Goal: Contribute content

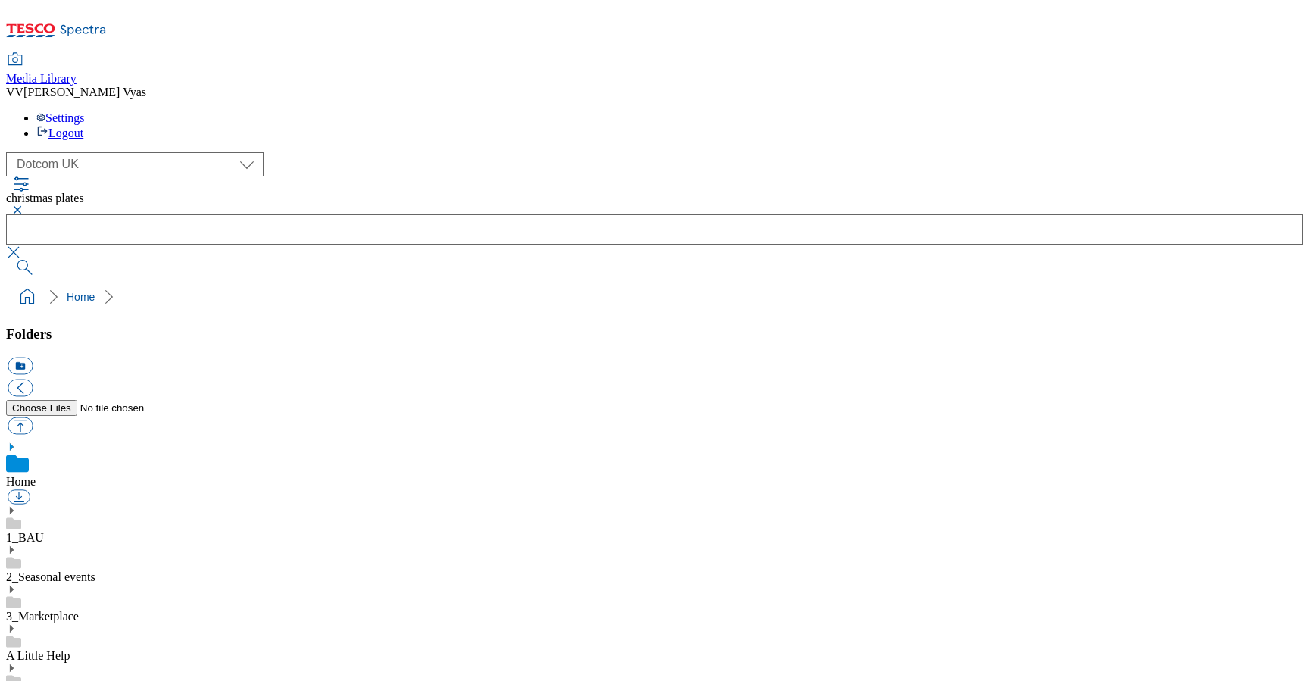
select select "flare-homepage"
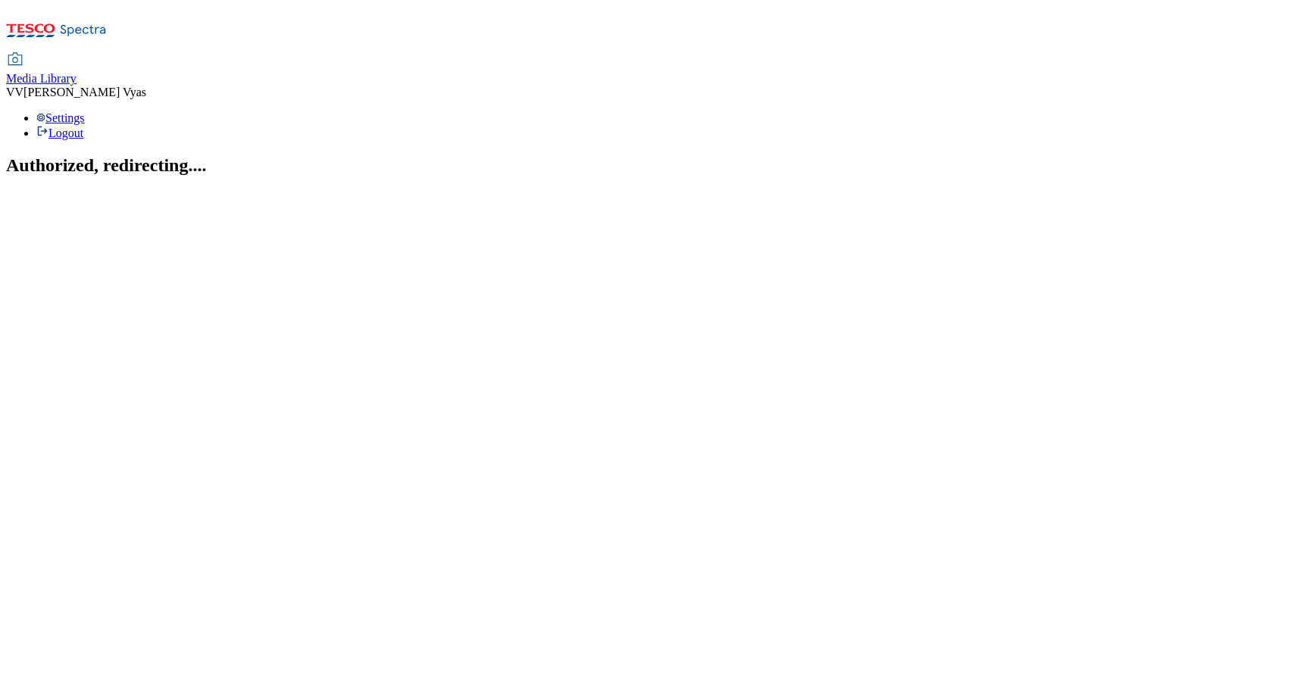
click at [77, 72] on span "Media Library" at bounding box center [41, 78] width 70 height 13
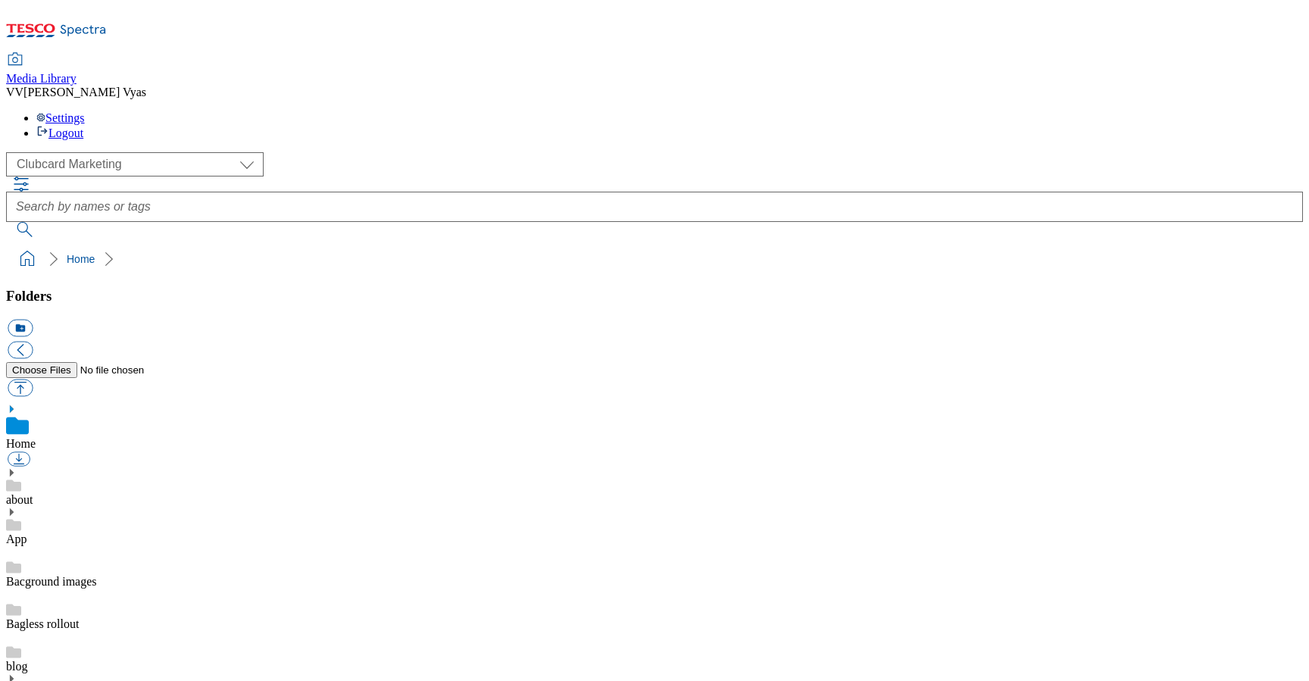
scroll to position [2, 0]
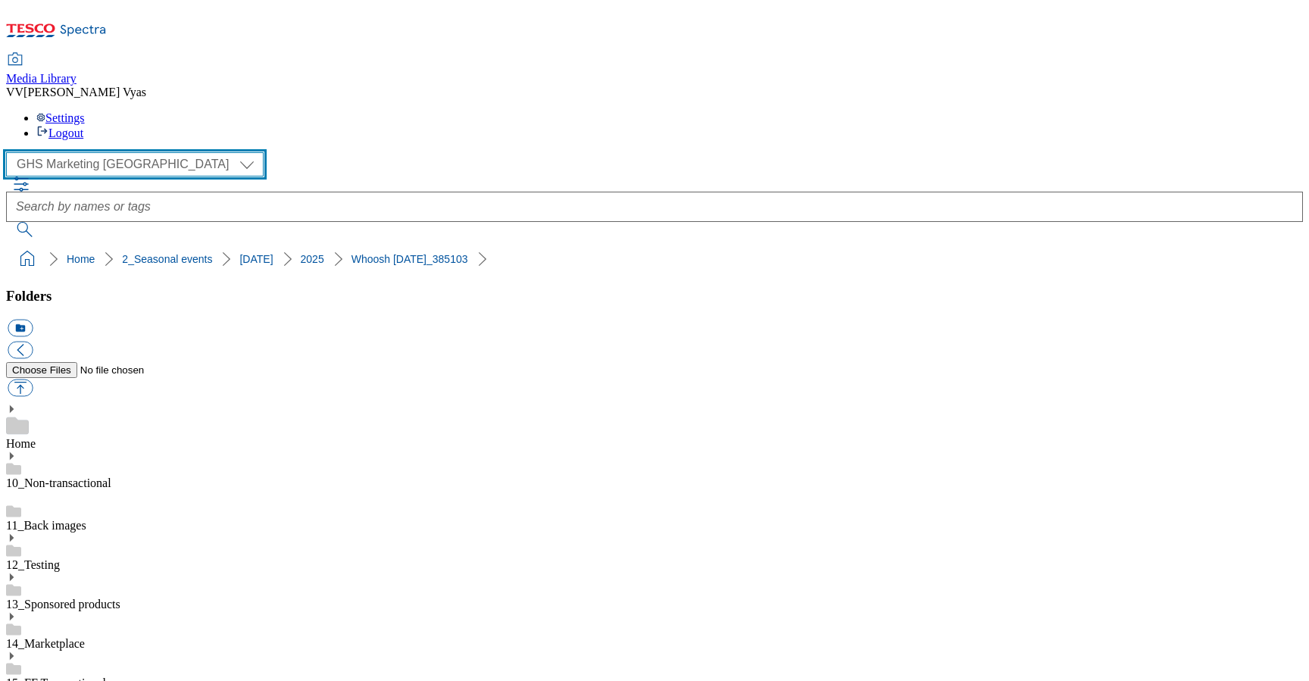
select select "flare-homepage"
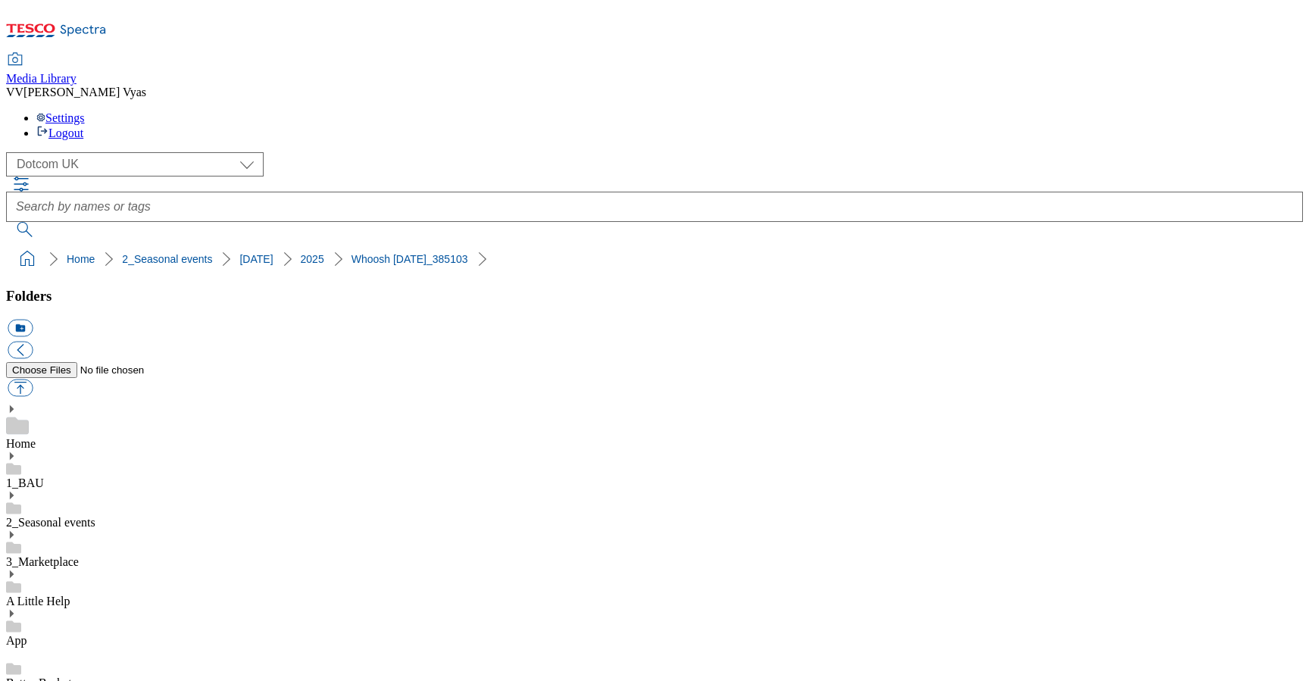
click at [14, 492] on use at bounding box center [12, 496] width 4 height 8
click at [33, 320] on button "icon_new_folder" at bounding box center [20, 328] width 25 height 17
type input "Taxonomy"
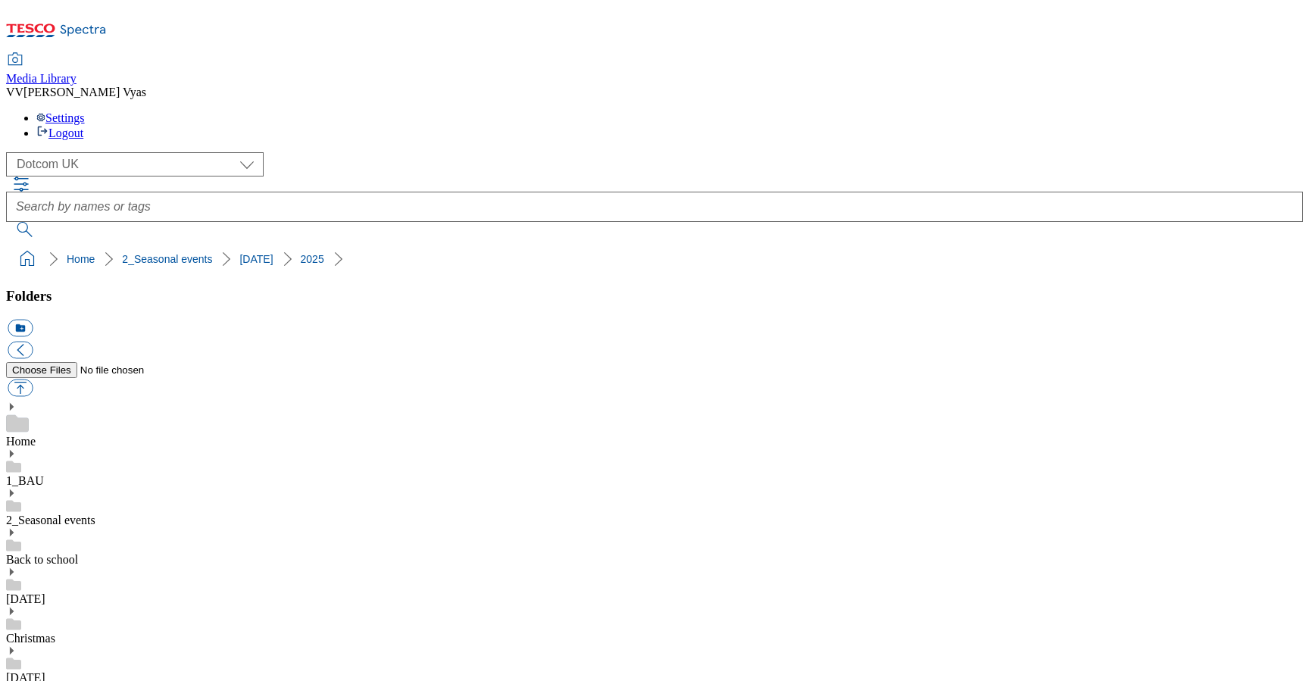
click at [33, 380] on button "button" at bounding box center [20, 388] width 25 height 17
type input "C:\fakepath\Halloween25-Taxonomy.jpg"
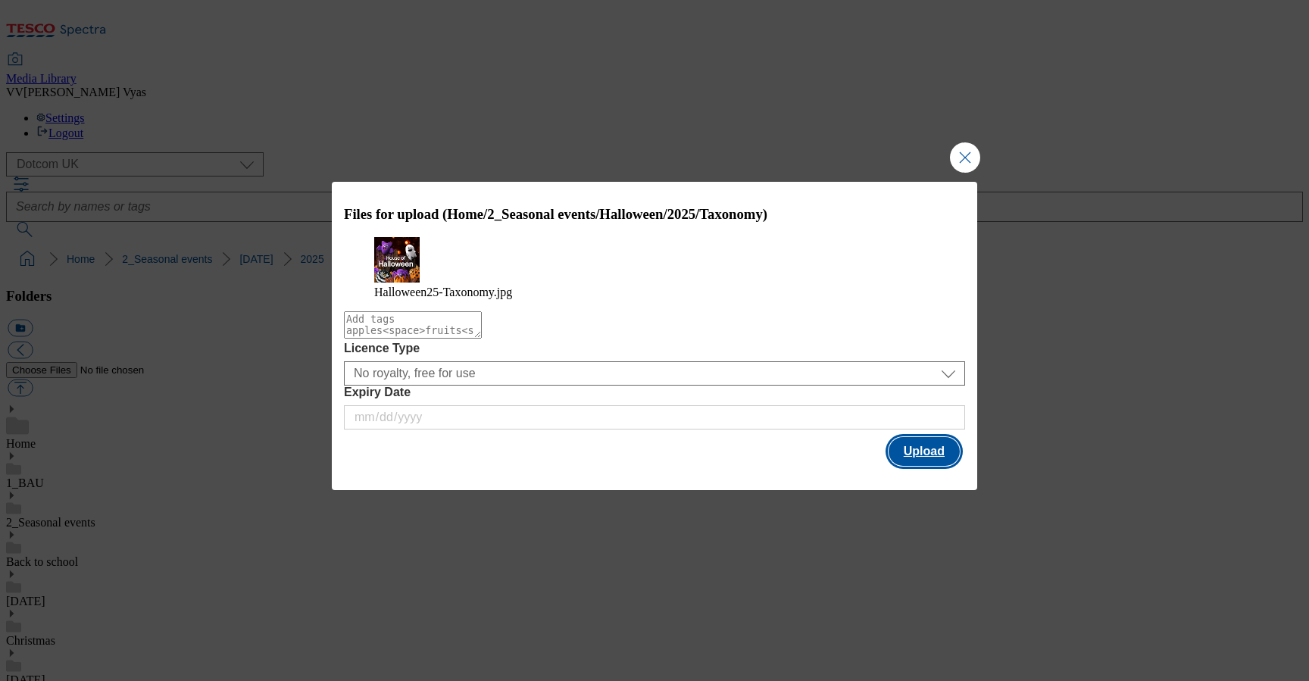
click at [915, 462] on button "Upload" at bounding box center [924, 451] width 71 height 29
